Goal: Task Accomplishment & Management: Use online tool/utility

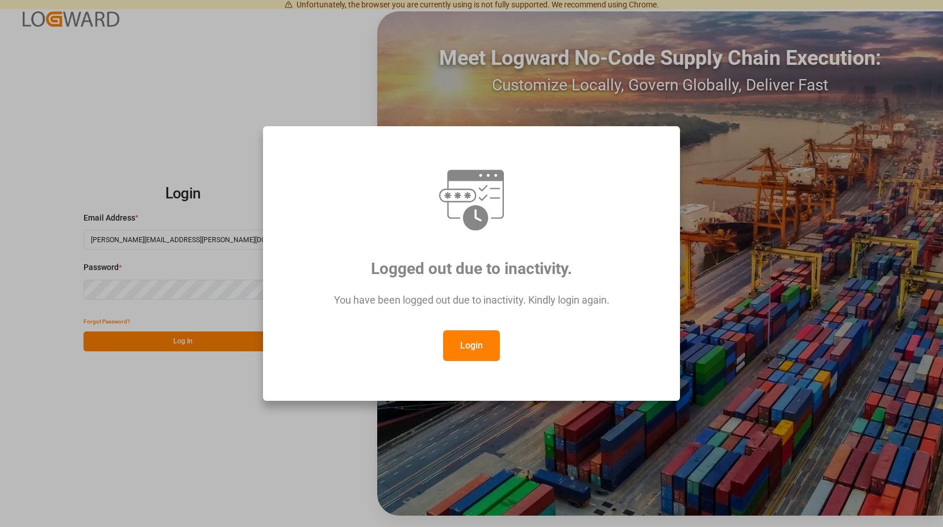
click at [470, 340] on button "Login" at bounding box center [471, 345] width 57 height 31
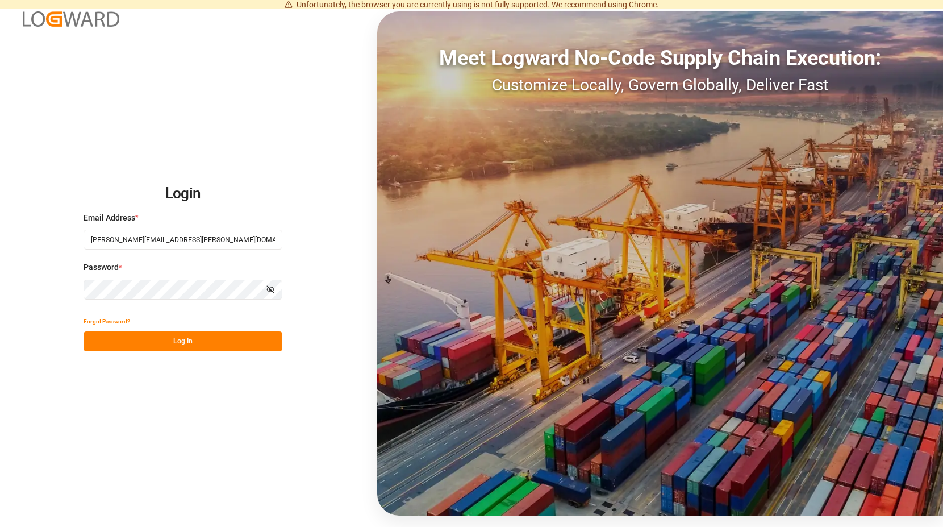
click at [175, 339] on button "Log In" at bounding box center [183, 341] width 199 height 20
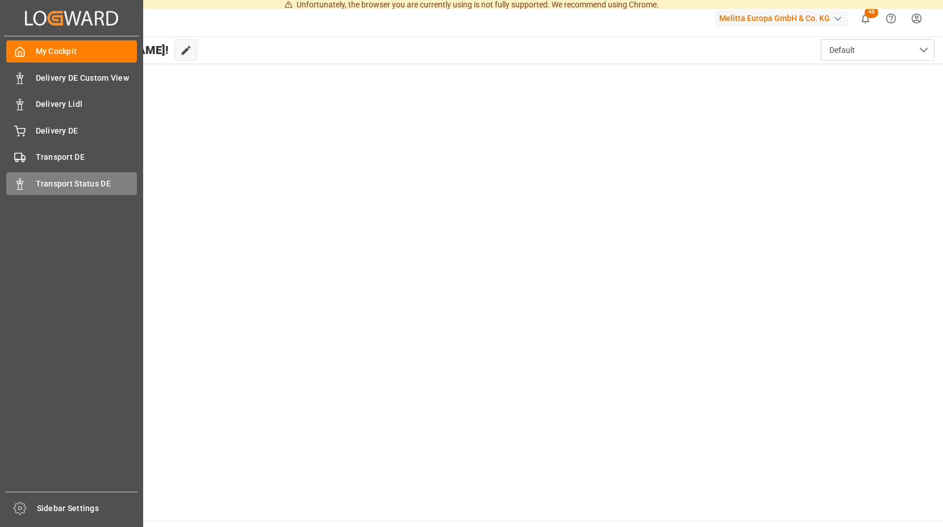
click at [26, 180] on div "Transport Status DE Transport Status DE" at bounding box center [71, 183] width 131 height 22
